Goal: Check status: Check status

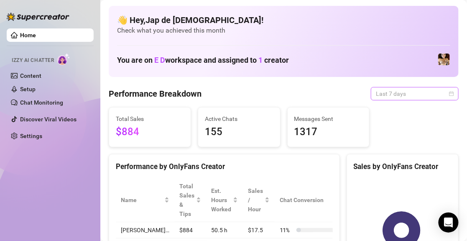
click at [408, 93] on span "Last 7 days" at bounding box center [415, 93] width 78 height 13
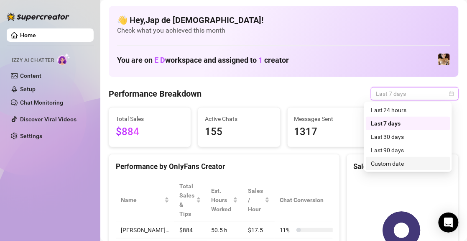
click at [392, 160] on div "Custom date" at bounding box center [408, 163] width 74 height 9
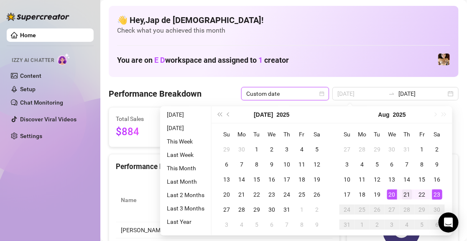
type input "[DATE]"
click at [410, 194] on div "21" at bounding box center [407, 194] width 10 height 10
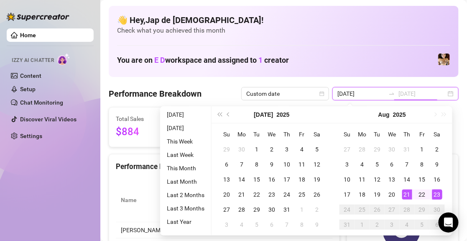
type input "[DATE]"
click at [432, 193] on div "23" at bounding box center [437, 194] width 10 height 10
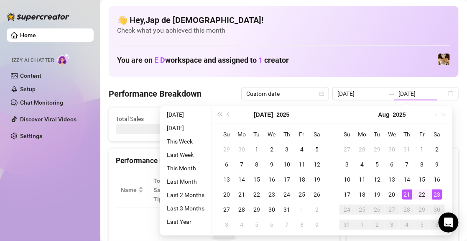
type input "[DATE]"
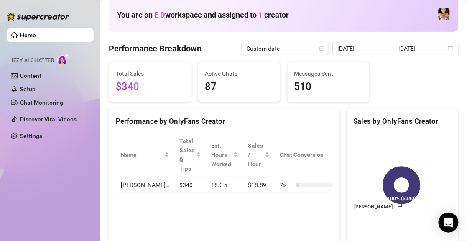
scroll to position [84, 0]
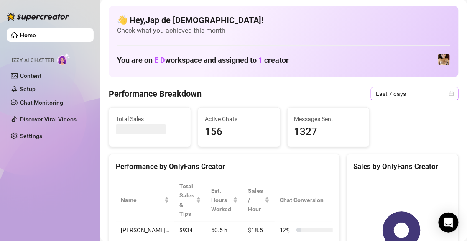
click at [399, 96] on span "Last 7 days" at bounding box center [415, 93] width 78 height 13
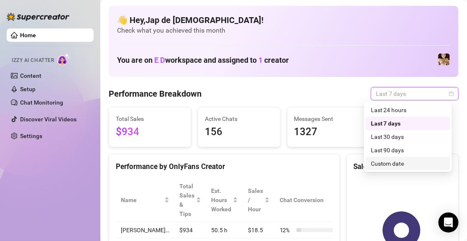
click at [398, 159] on div "Custom date" at bounding box center [408, 163] width 74 height 9
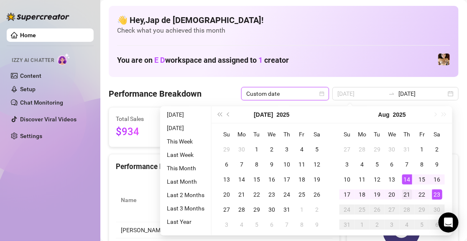
type input "[DATE]"
click at [403, 193] on div "21" at bounding box center [407, 194] width 10 height 10
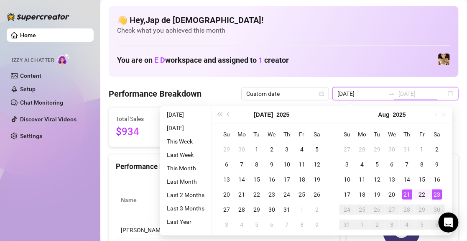
type input "[DATE]"
click at [437, 192] on div "23" at bounding box center [437, 194] width 10 height 10
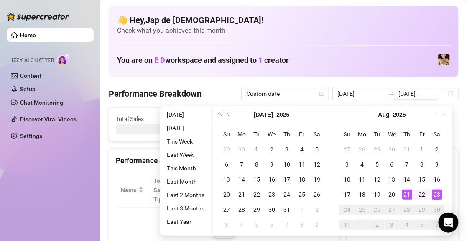
type input "[DATE]"
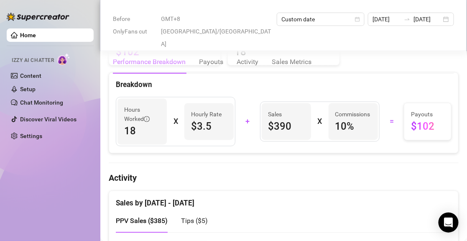
scroll to position [292, 0]
